Goal: Complete application form

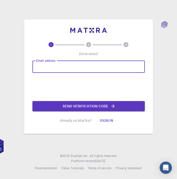
click at [71, 68] on input "Email address" at bounding box center [89, 66] width 113 height 12
click at [52, 69] on input "Email address" at bounding box center [89, 66] width 113 height 12
type input "[EMAIL_ADDRESS][DOMAIN_NAME]"
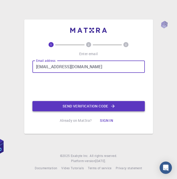
click at [81, 104] on button "Send verification code" at bounding box center [89, 106] width 113 height 10
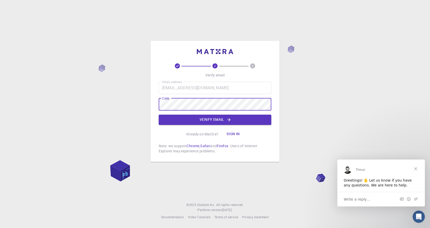
click at [177, 118] on button "Verify email" at bounding box center [215, 119] width 113 height 10
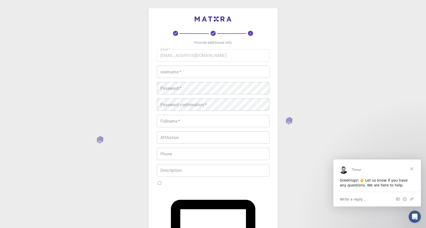
click at [177, 73] on input "username   *" at bounding box center [213, 72] width 113 height 12
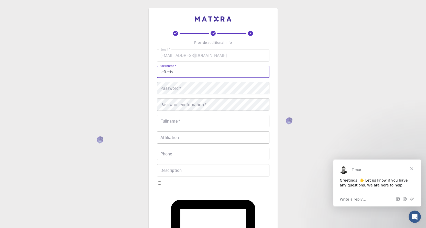
type input "lefteris"
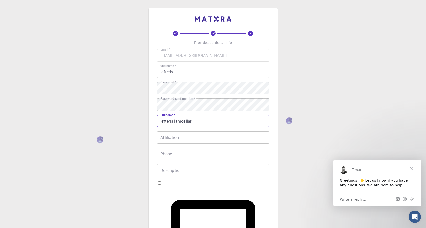
type input "lefteris lamcellari"
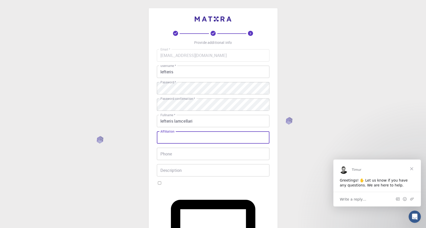
click at [177, 136] on input "Affiliation" at bounding box center [213, 137] width 113 height 12
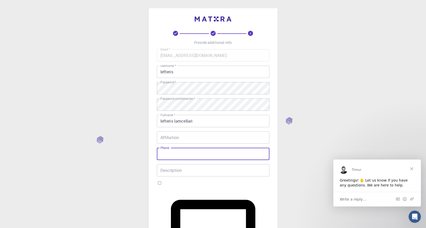
click at [177, 149] on input "Phone" at bounding box center [213, 153] width 113 height 12
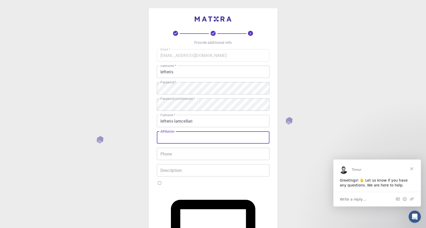
click at [177, 136] on input "Affiliation" at bounding box center [213, 137] width 113 height 12
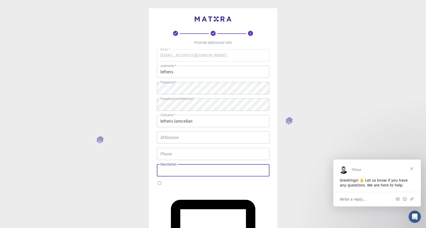
click at [177, 168] on input "Description" at bounding box center [213, 170] width 113 height 12
click at [177, 172] on input "Description" at bounding box center [213, 170] width 113 height 12
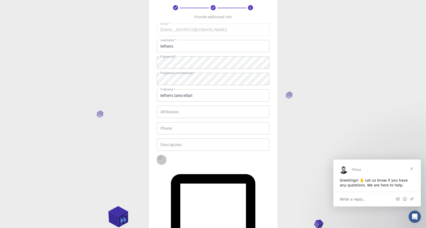
click at [161, 159] on input "I accept the Terms of Service / Privacy Policy *" at bounding box center [159, 156] width 3 height 3
checkbox input "true"
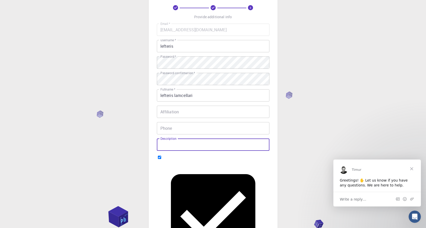
click at [168, 149] on input "Description" at bounding box center [213, 144] width 113 height 12
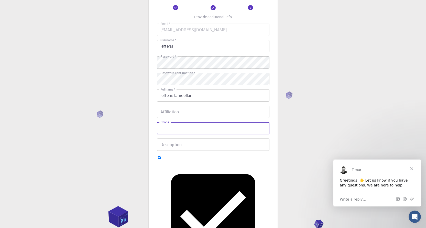
click at [171, 131] on input "Phone" at bounding box center [213, 128] width 113 height 12
type input "llkk"
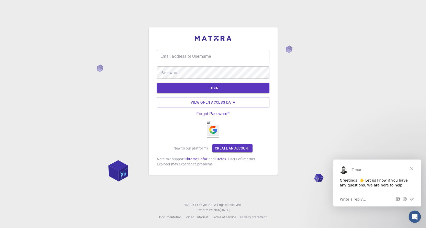
scroll to position [0, 0]
drag, startPoint x: 221, startPoint y: 108, endPoint x: 221, endPoint y: 116, distance: 7.9
click at [177, 107] on link "View open access data" at bounding box center [215, 102] width 113 height 10
click at [177, 103] on link "View open access data" at bounding box center [215, 102] width 113 height 10
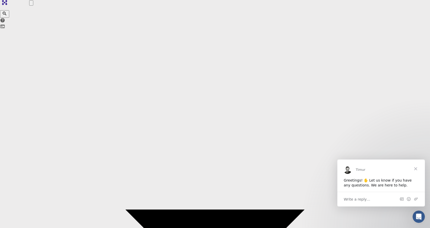
click at [177, 178] on span "Write a reply…" at bounding box center [357, 198] width 27 height 7
